Goal: Complete application form: Complete application form

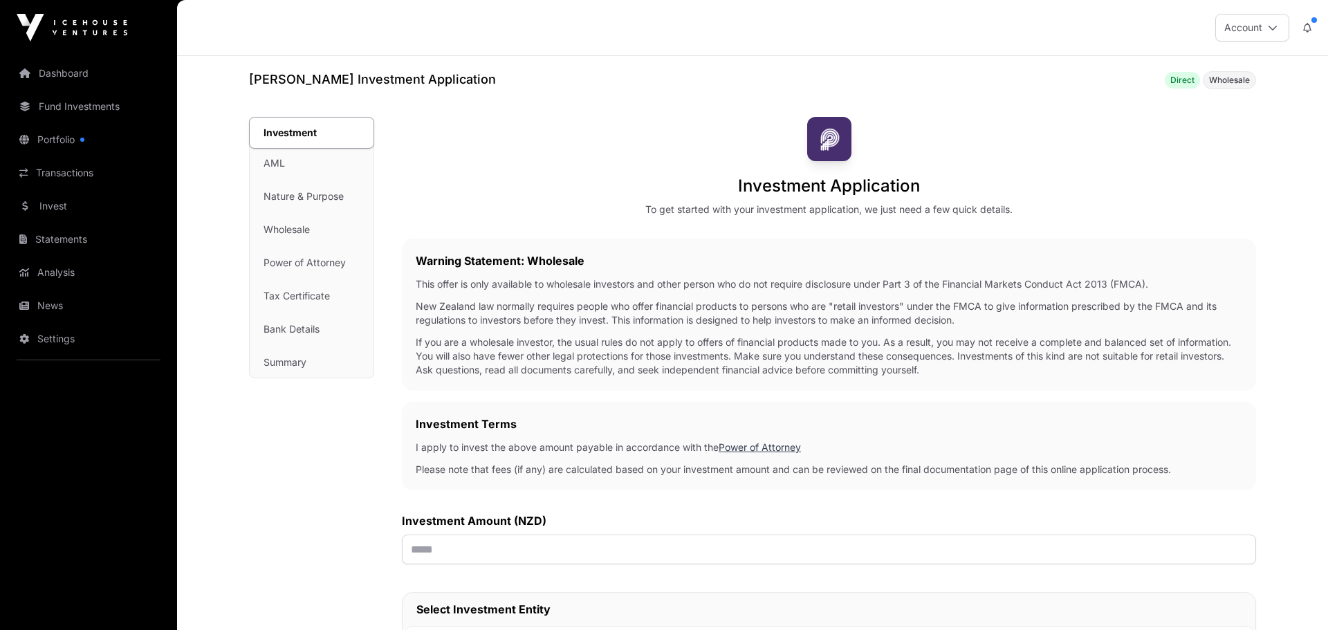
scroll to position [95, 0]
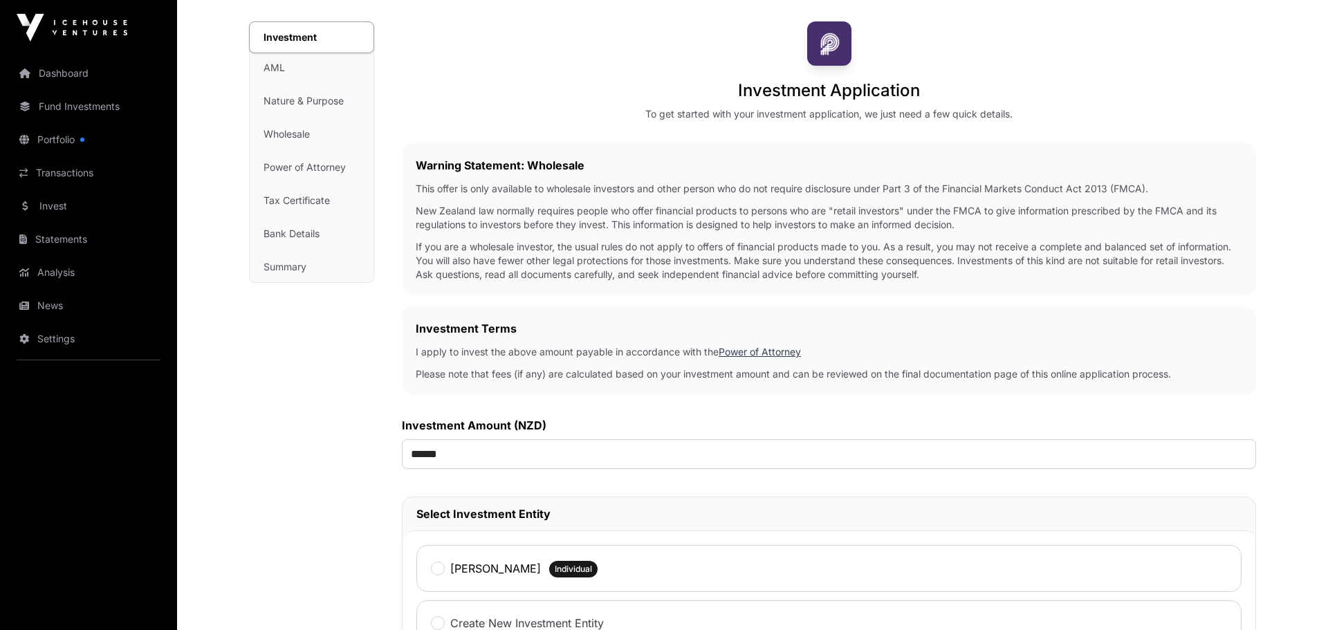
type input "*******"
click at [271, 463] on div "Investment AML Nature & Purpose Wholesale Power of Attorney Tax Certificate Ban…" at bounding box center [311, 513] width 125 height 985
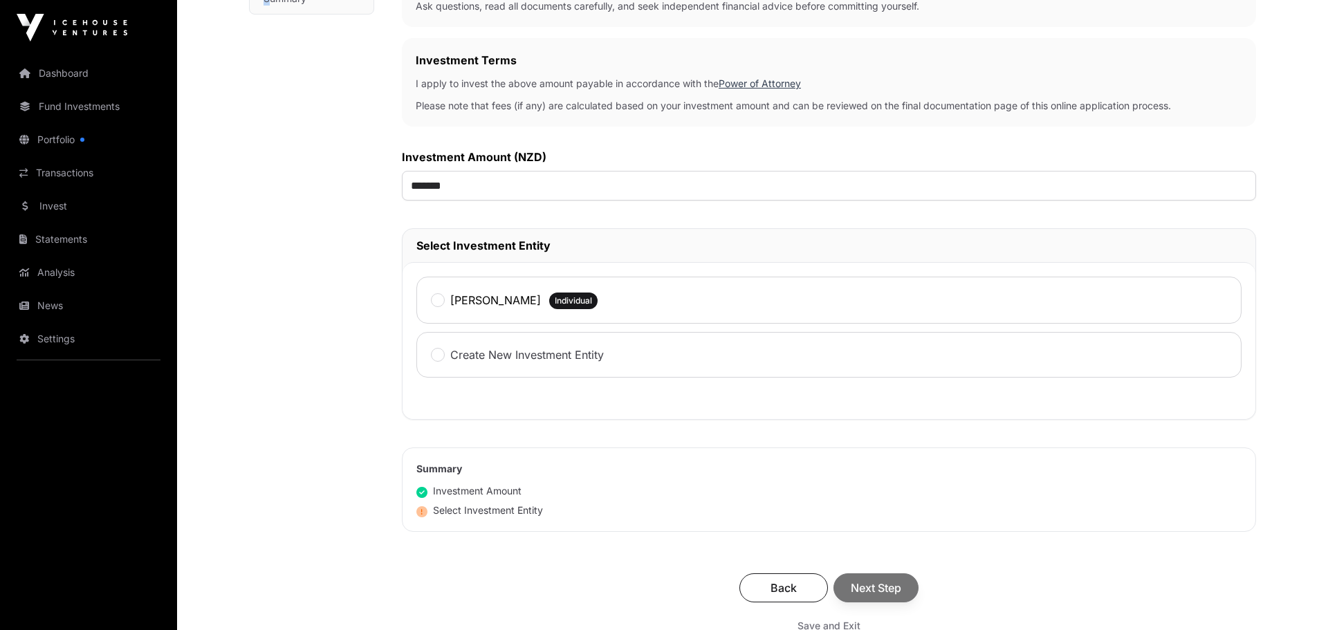
scroll to position [382, 0]
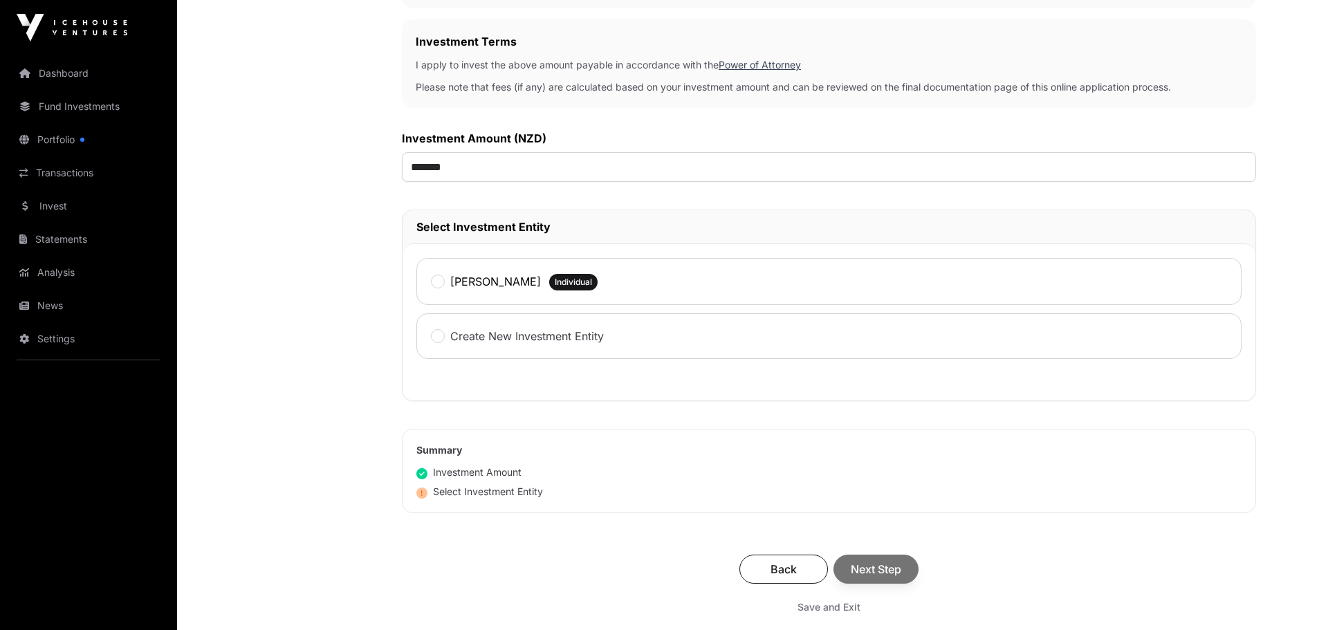
click at [431, 275] on div "[PERSON_NAME]" at bounding box center [486, 281] width 110 height 18
click at [872, 575] on span "Next Step" at bounding box center [876, 569] width 50 height 17
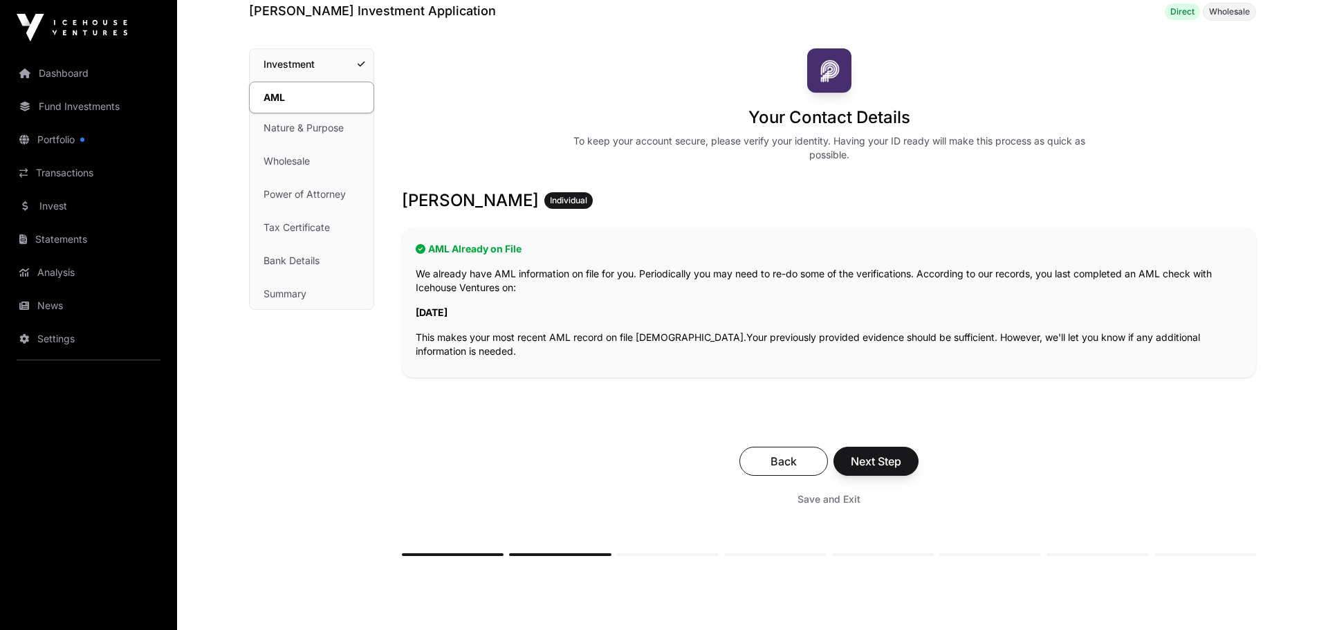
scroll to position [166, 0]
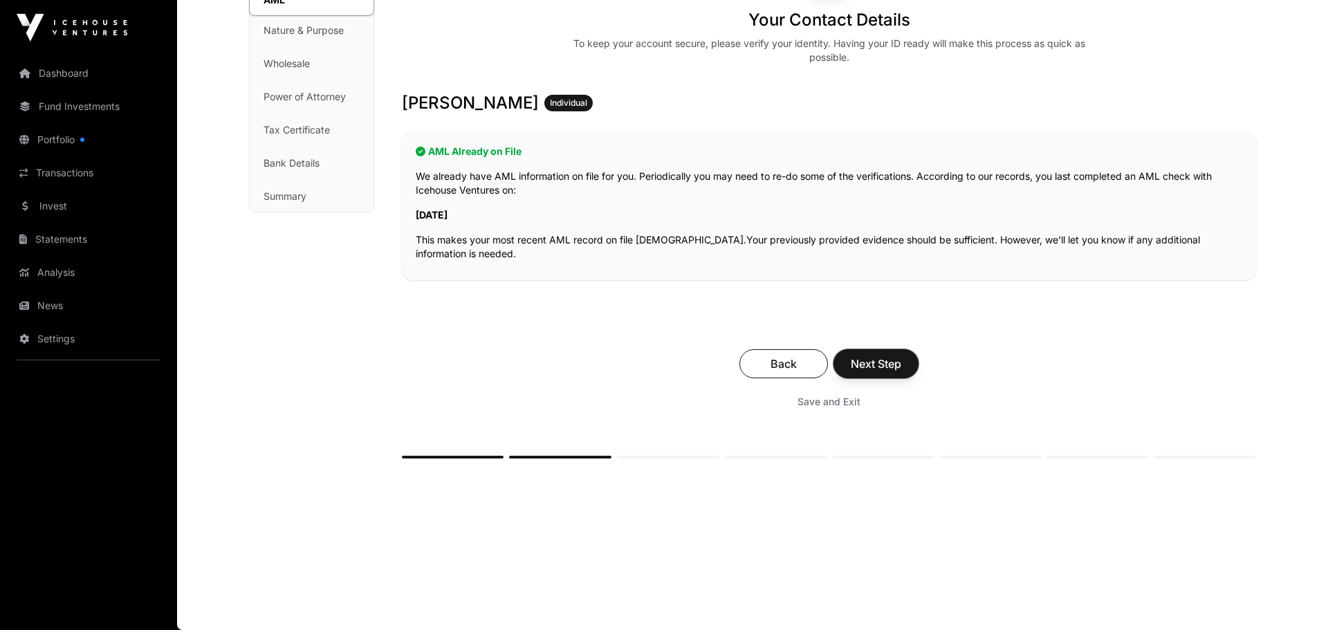
click at [887, 366] on span "Next Step" at bounding box center [876, 363] width 50 height 17
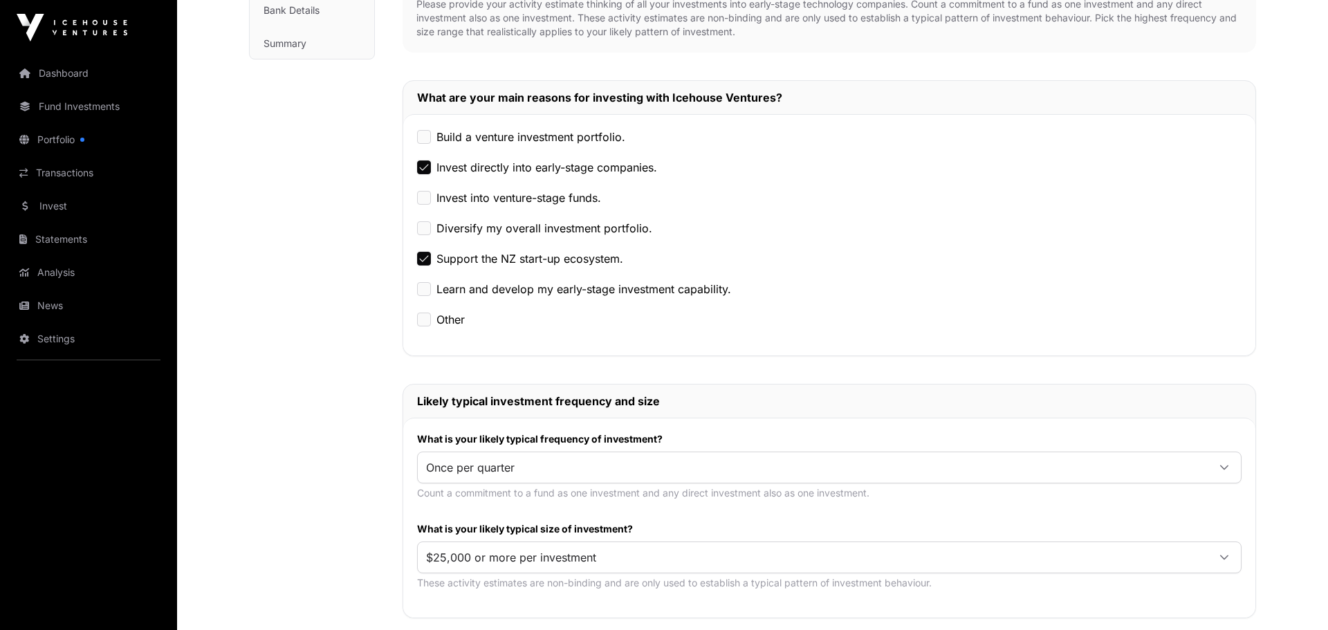
scroll to position [389, 0]
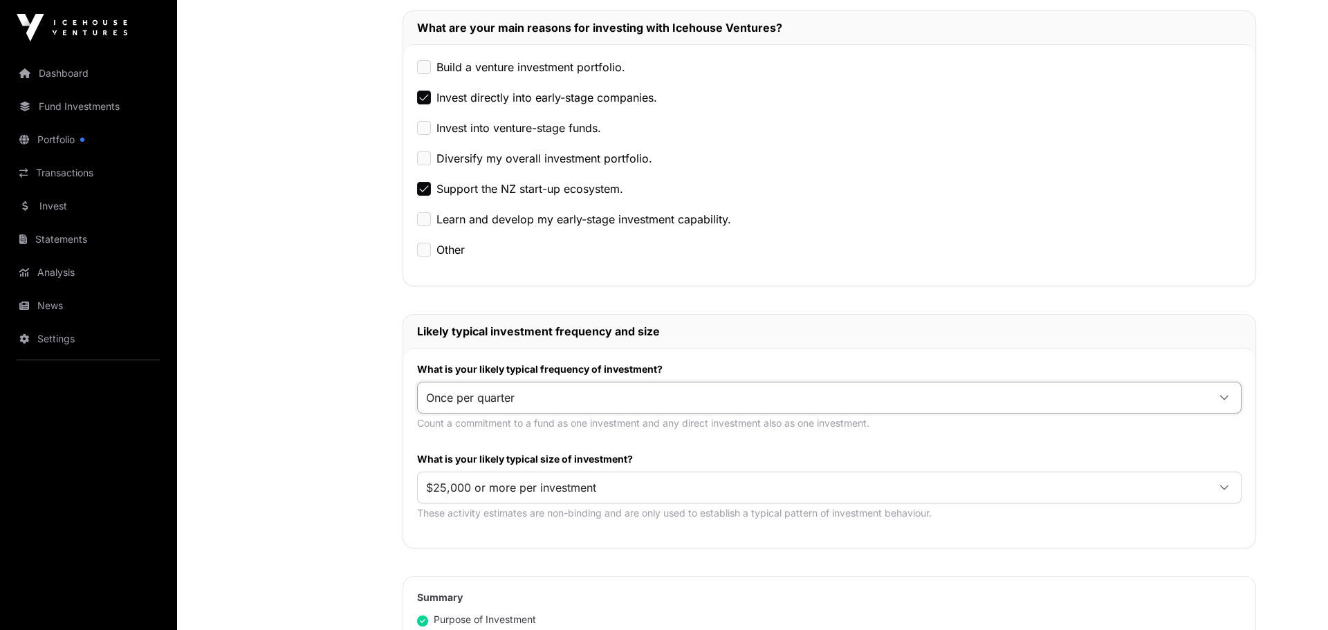
click at [559, 400] on span "Once per quarter" at bounding box center [813, 397] width 790 height 25
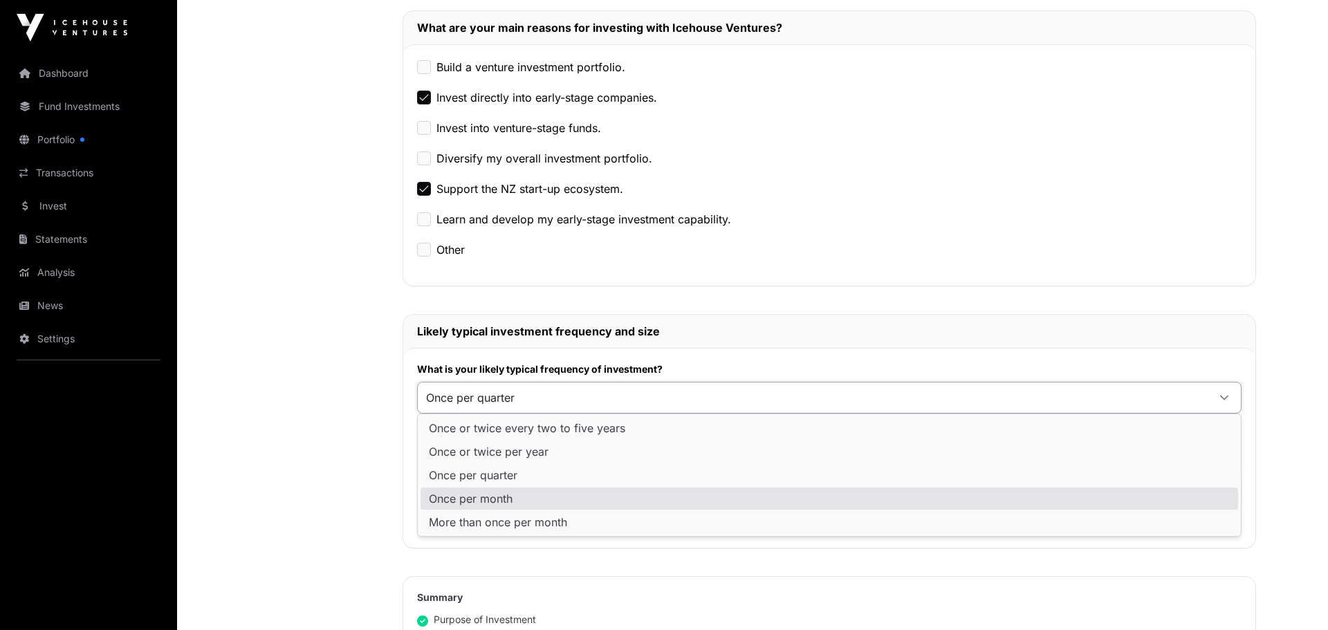
click at [519, 499] on li "Once per month" at bounding box center [828, 499] width 817 height 22
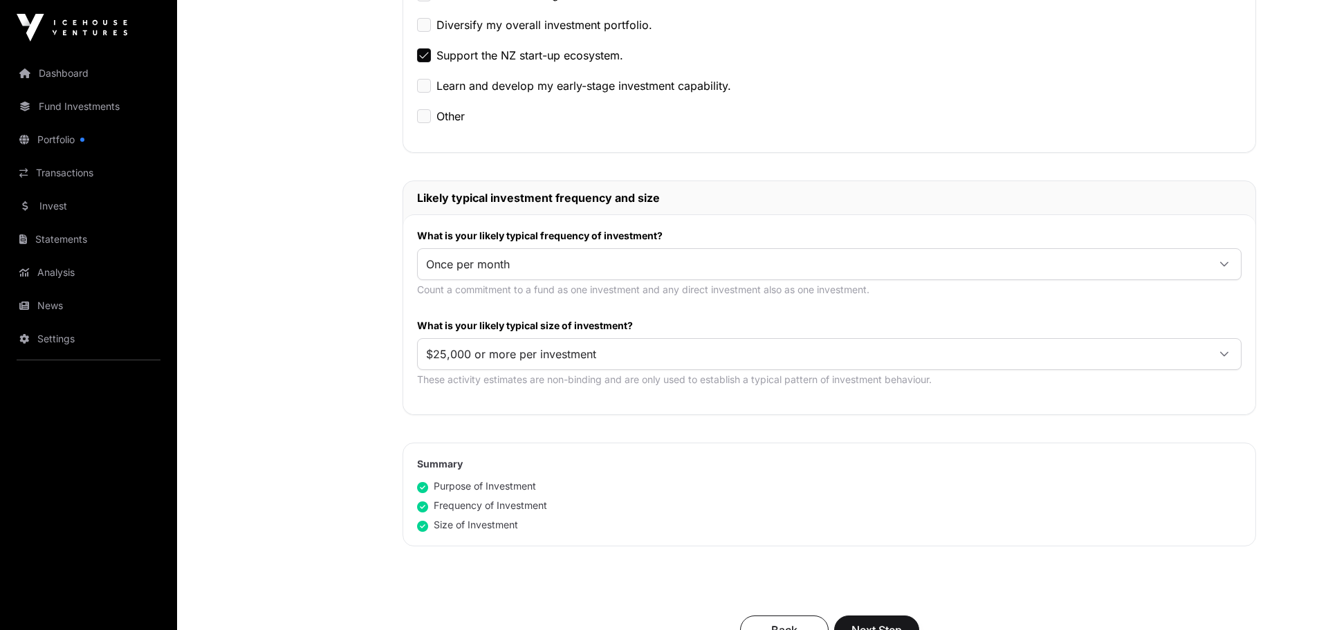
scroll to position [626, 0]
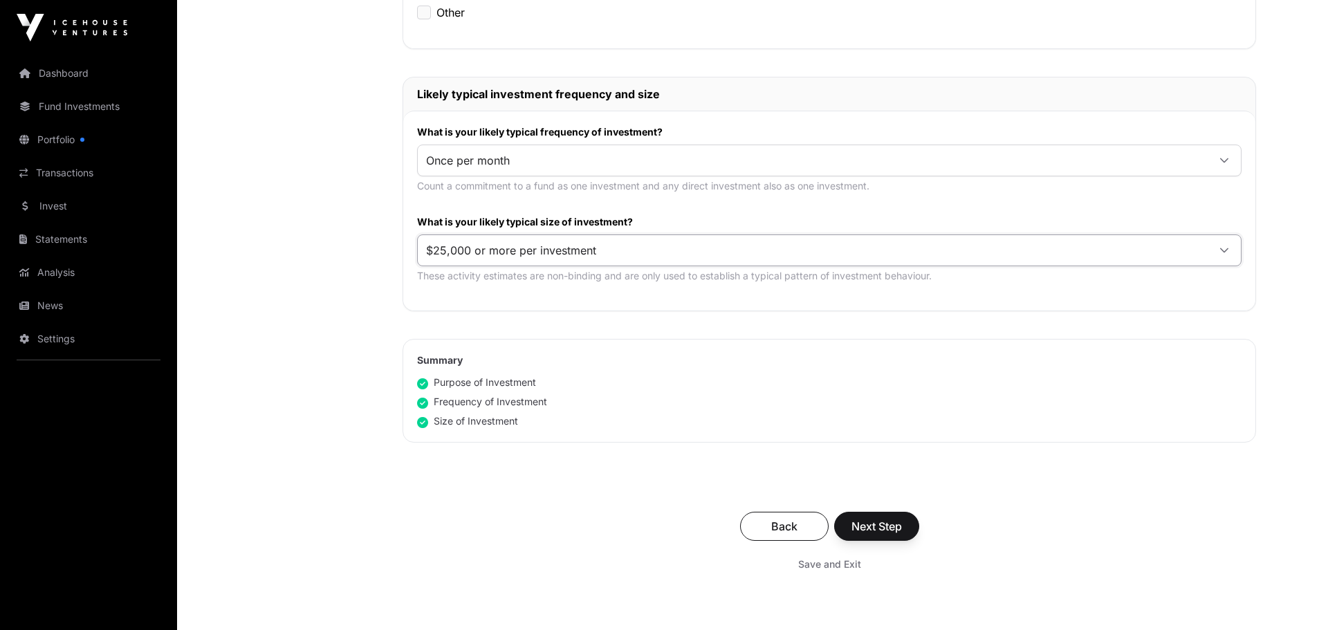
click at [755, 248] on span "$25,000 or more per investment" at bounding box center [813, 250] width 790 height 25
click at [544, 308] on span "$25,000 or more per investment" at bounding box center [514, 304] width 170 height 11
click at [868, 523] on span "Next Step" at bounding box center [876, 526] width 50 height 17
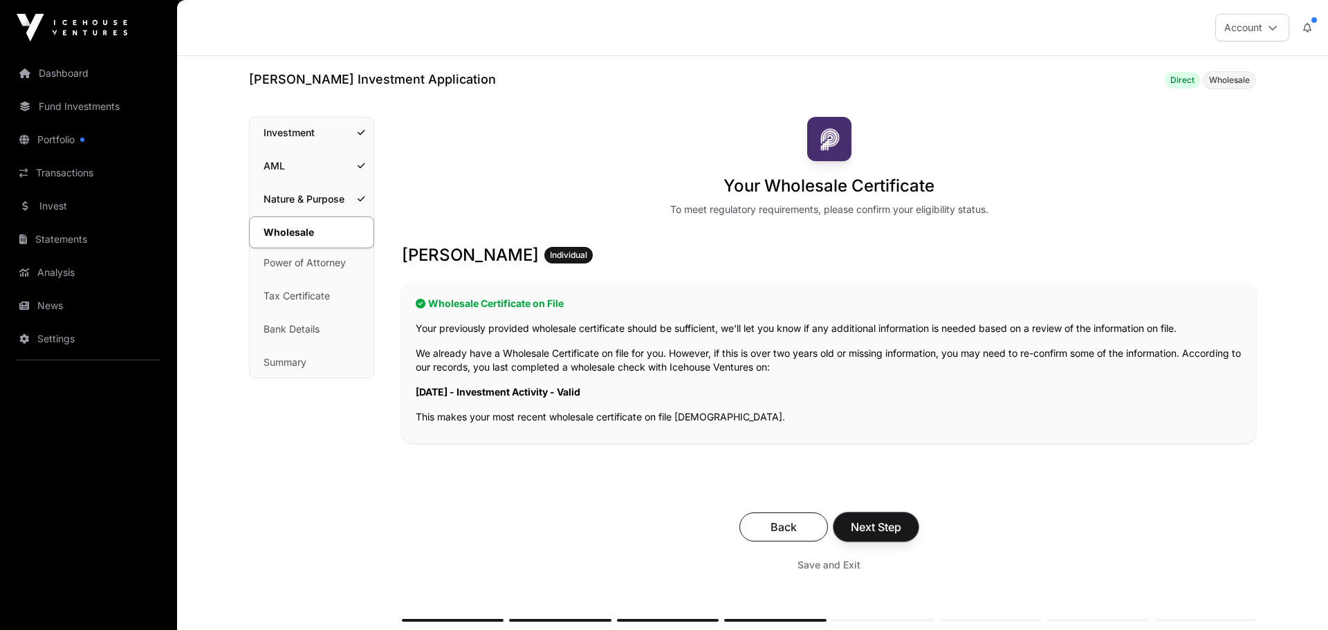
click at [895, 529] on span "Next Step" at bounding box center [876, 527] width 50 height 17
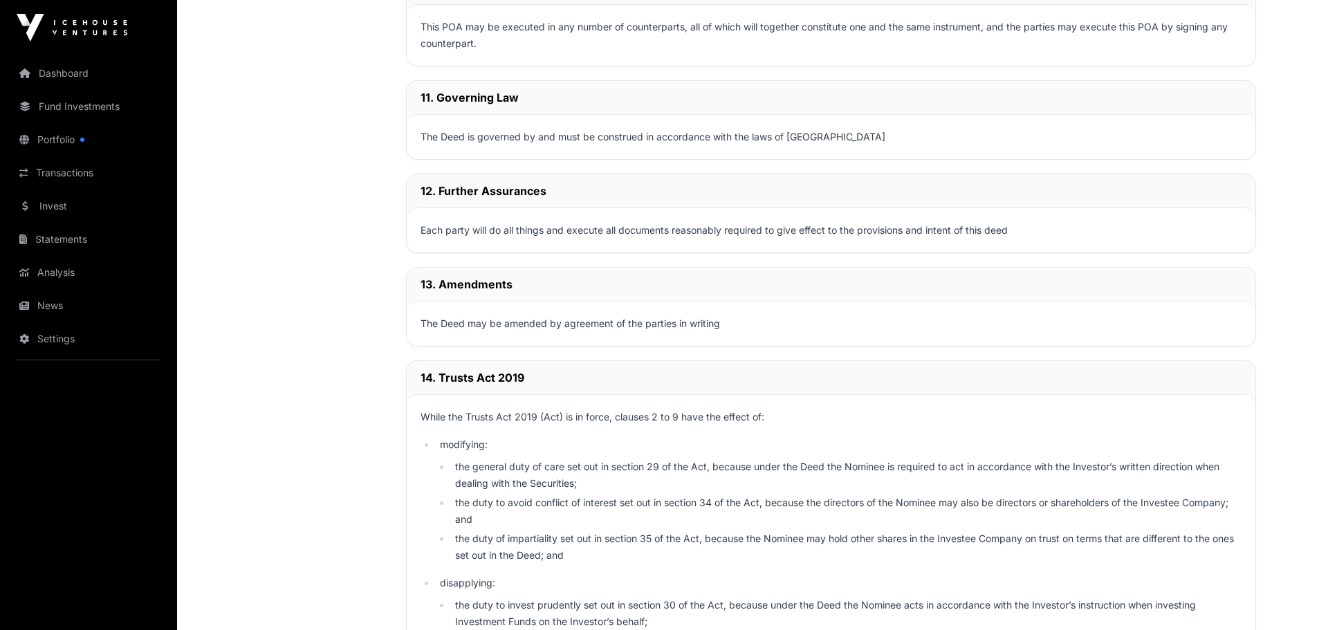
scroll to position [7807, 0]
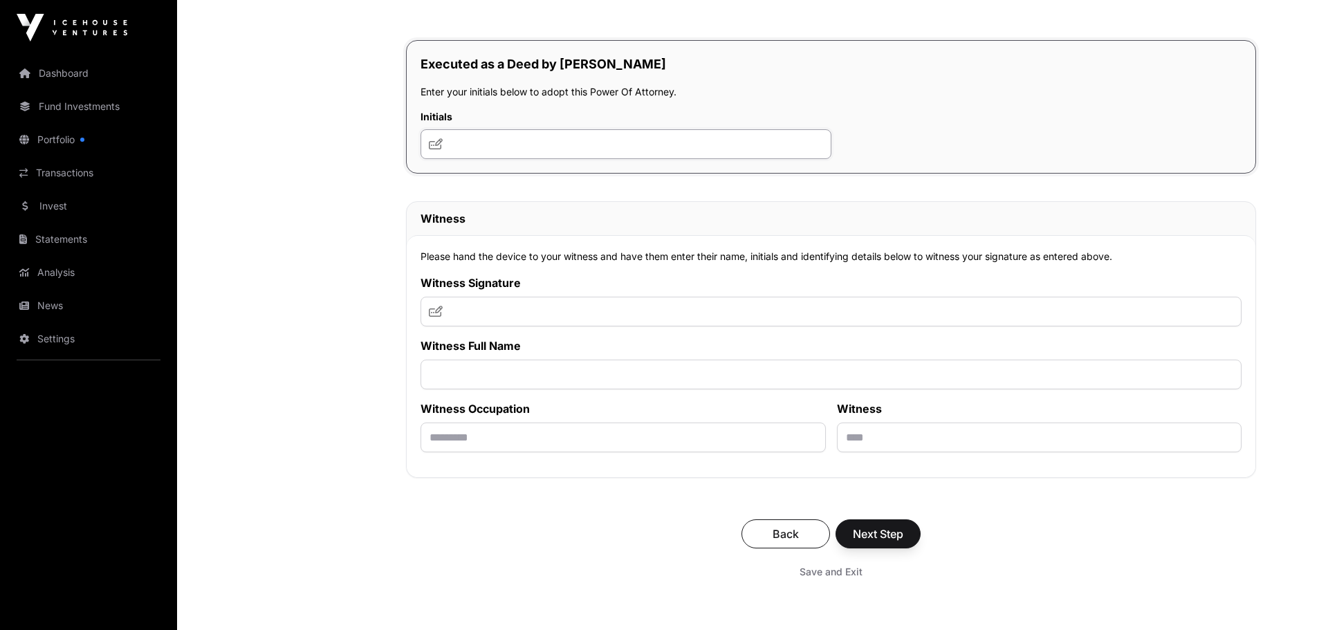
click at [528, 138] on input "text" at bounding box center [625, 144] width 411 height 30
type input "***"
click at [481, 309] on input "text" at bounding box center [830, 312] width 821 height 30
click at [436, 315] on icon at bounding box center [436, 311] width 14 height 11
click at [457, 315] on input "text" at bounding box center [830, 312] width 821 height 30
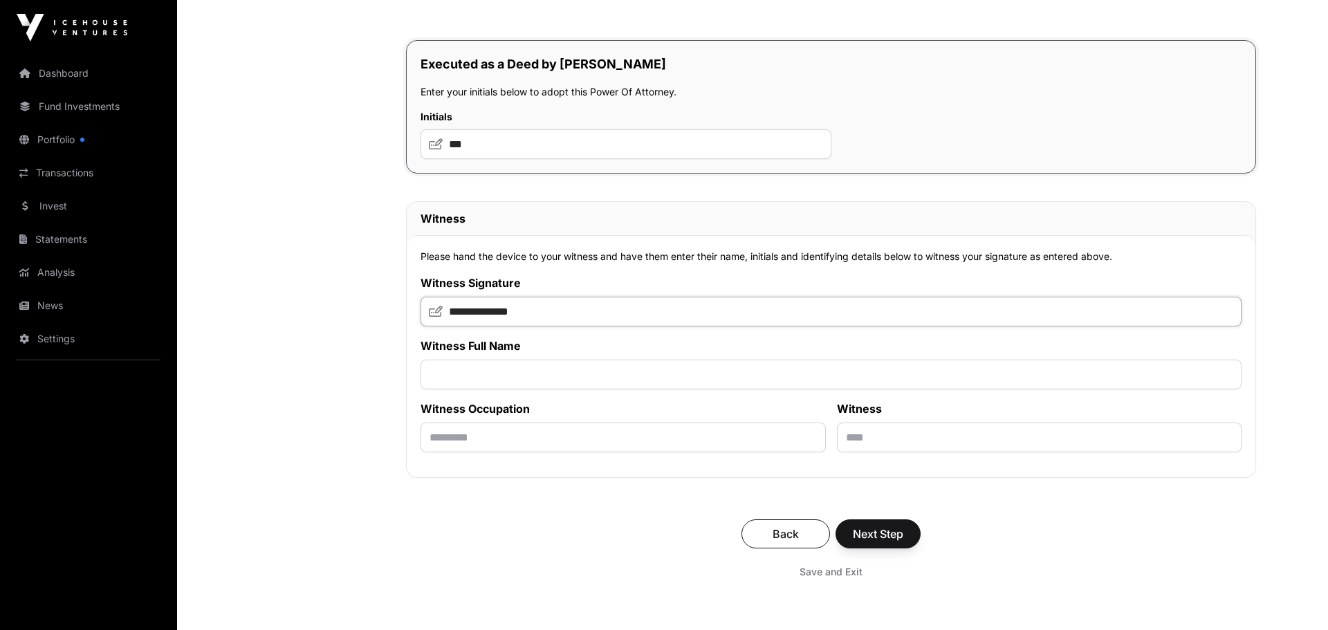
type input "**********"
click at [494, 376] on input "text" at bounding box center [830, 375] width 821 height 30
type input "**********"
click at [466, 440] on input "text" at bounding box center [622, 438] width 405 height 30
type input "*******"
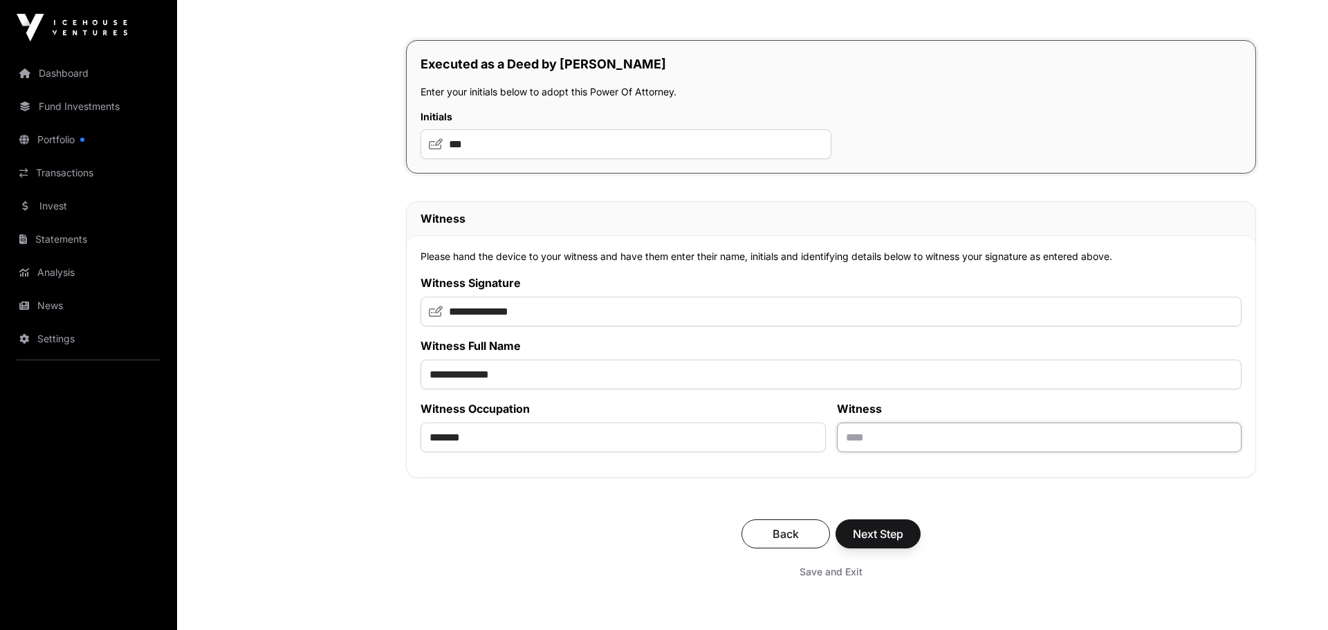
click at [893, 442] on input "text" at bounding box center [1039, 438] width 405 height 30
type input "**********"
click at [876, 542] on span "Next Step" at bounding box center [878, 534] width 50 height 17
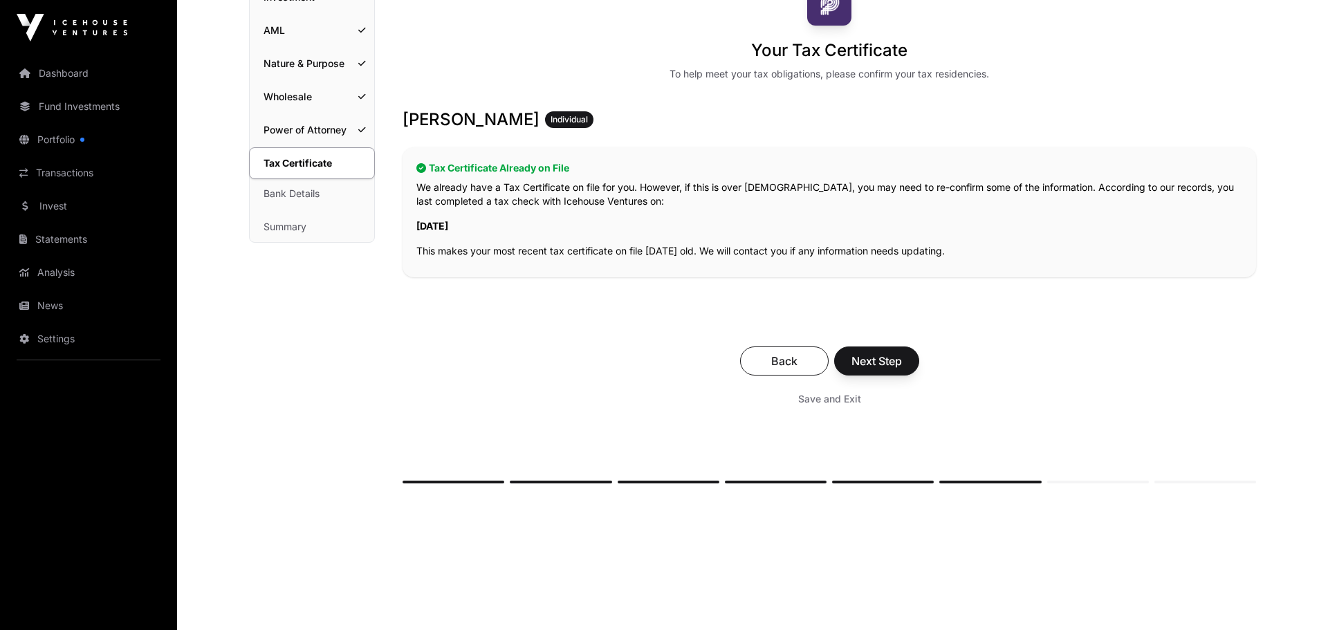
scroll to position [160, 0]
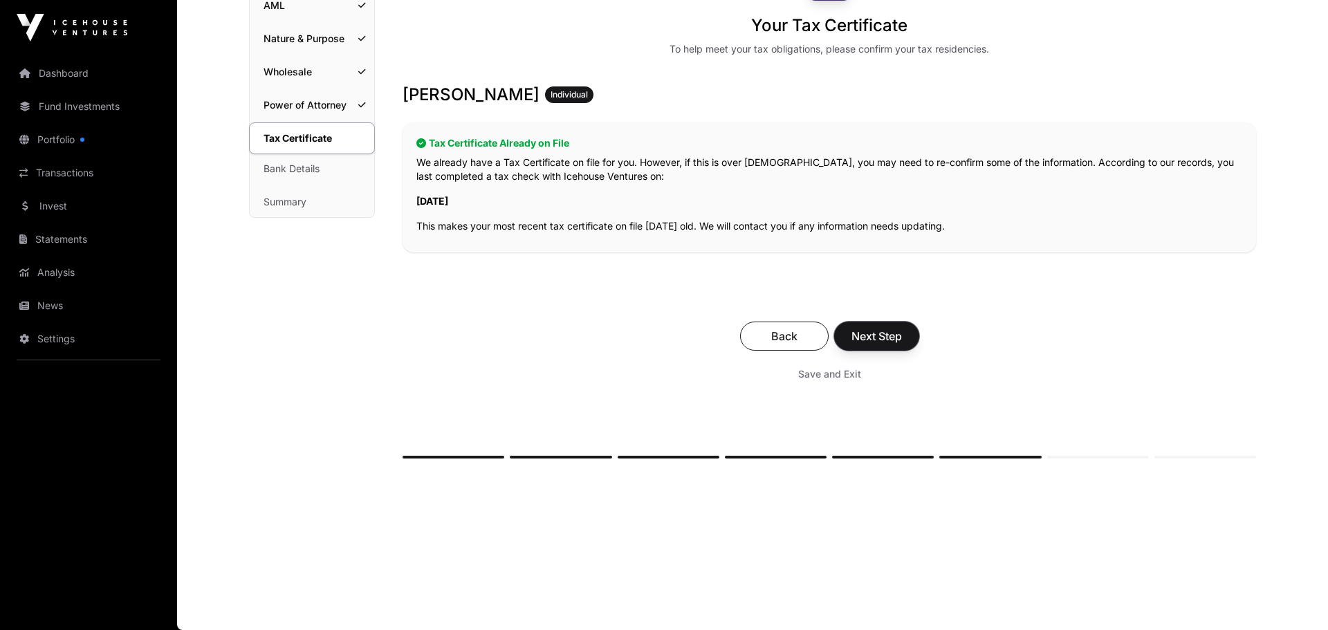
click at [868, 340] on span "Next Step" at bounding box center [876, 336] width 50 height 17
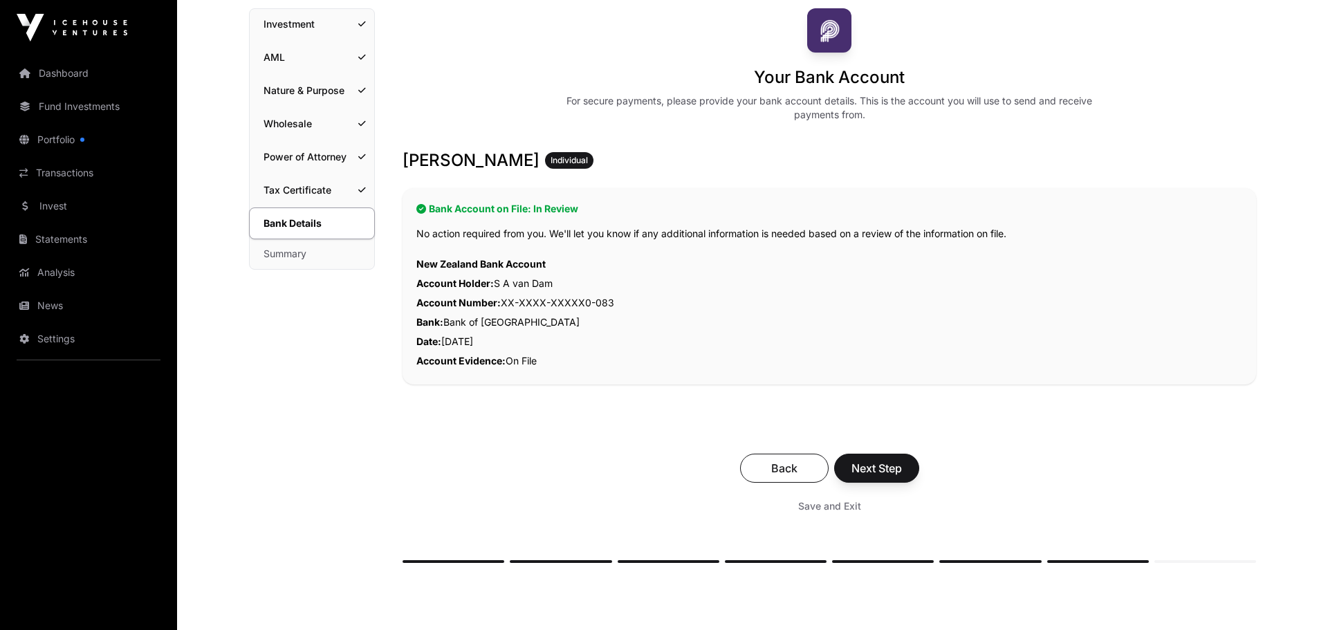
scroll to position [118, 0]
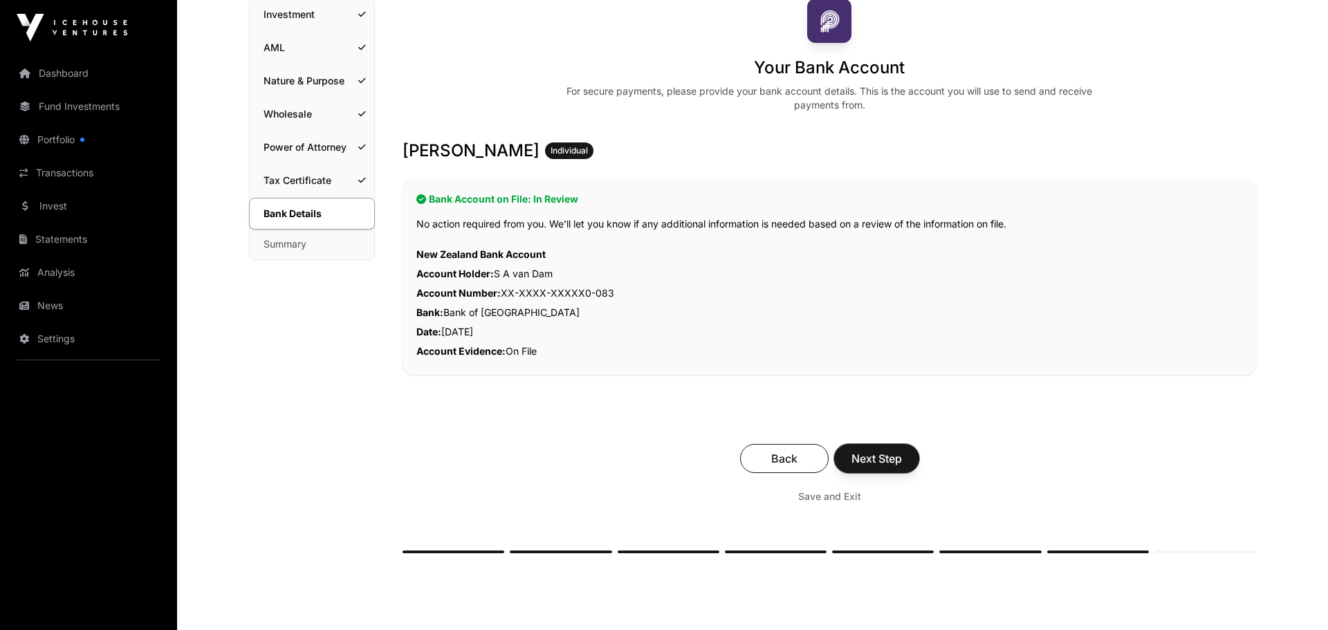
click at [892, 453] on span "Next Step" at bounding box center [876, 458] width 50 height 17
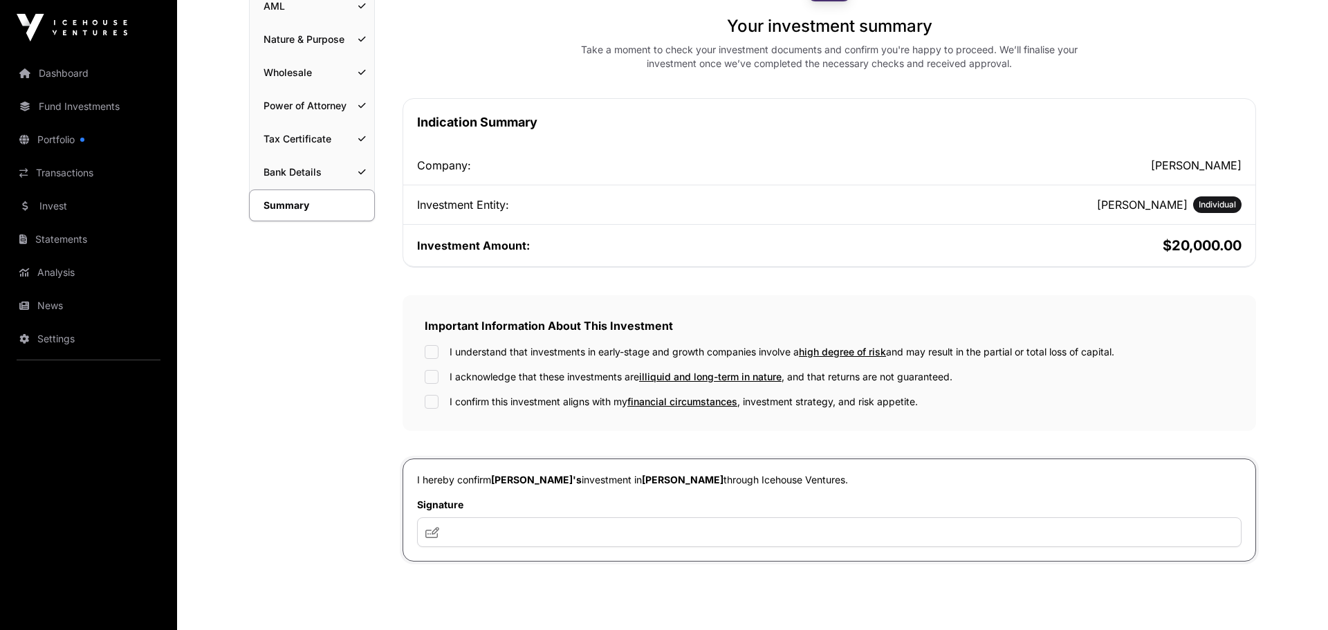
scroll to position [160, 0]
click at [439, 350] on div "I understand that investments in early-stage and growth companies involve a hig…" at bounding box center [829, 351] width 809 height 14
click at [464, 528] on input "text" at bounding box center [829, 532] width 824 height 30
drag, startPoint x: 507, startPoint y: 540, endPoint x: 456, endPoint y: 539, distance: 50.5
click at [456, 539] on input "text" at bounding box center [829, 532] width 824 height 30
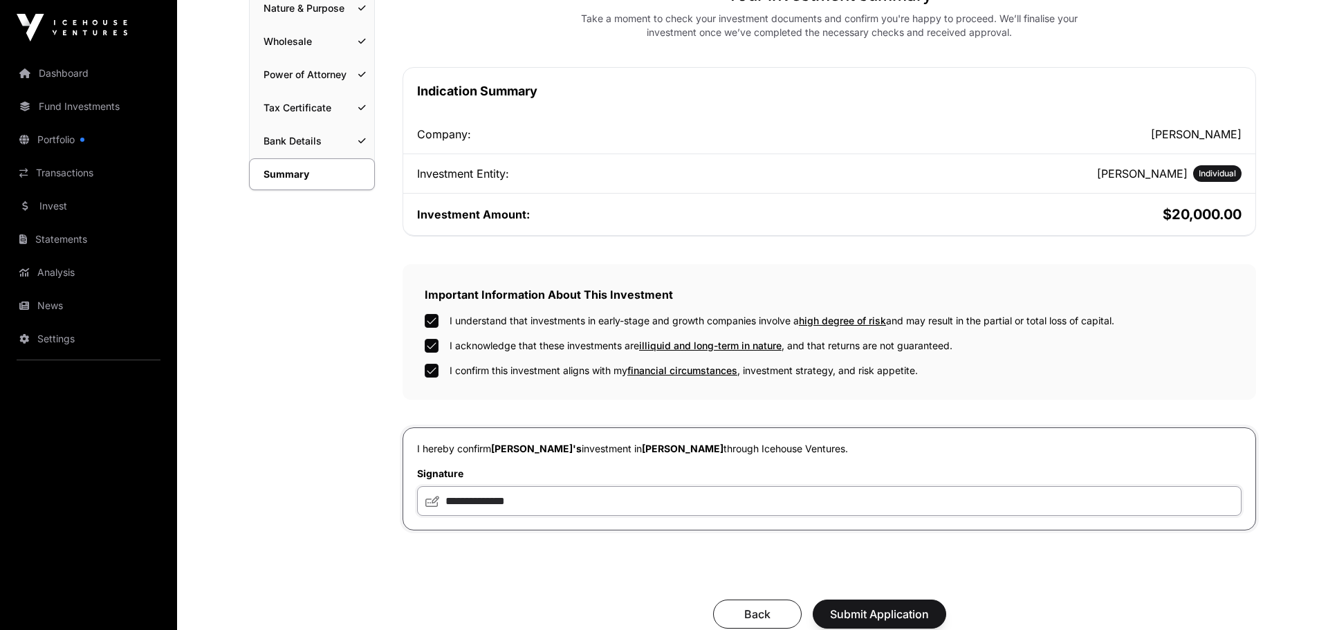
scroll to position [360, 0]
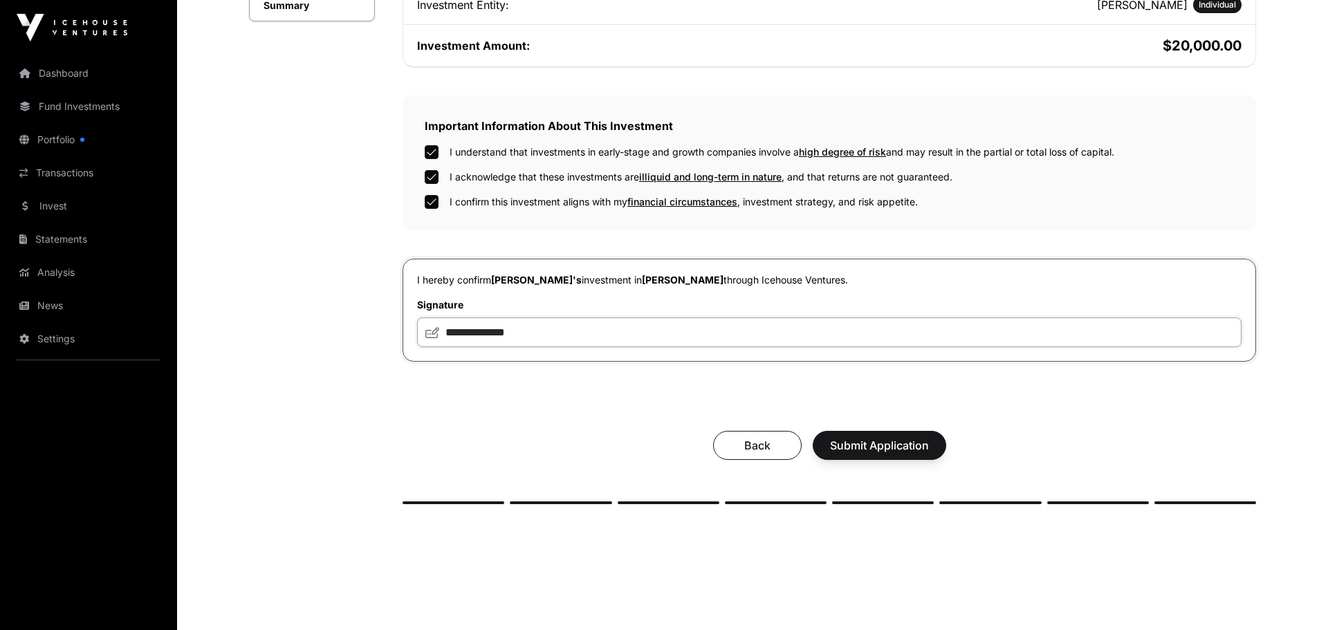
type input "**********"
click at [865, 450] on span "Submit Application" at bounding box center [879, 445] width 99 height 17
